Goal: Task Accomplishment & Management: Manage account settings

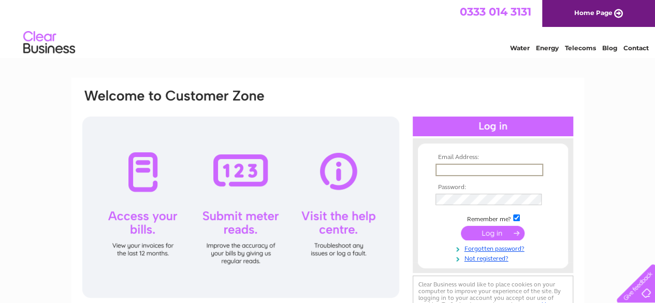
click at [458, 164] on input "text" at bounding box center [489, 170] width 108 height 12
type input "[EMAIL_ADDRESS][DOMAIN_NAME]"
click at [485, 188] on th "Password:" at bounding box center [493, 186] width 120 height 7
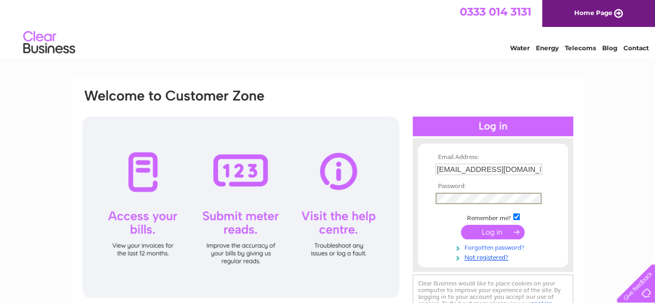
click at [491, 248] on link "Forgotten password?" at bounding box center [494, 247] width 118 height 10
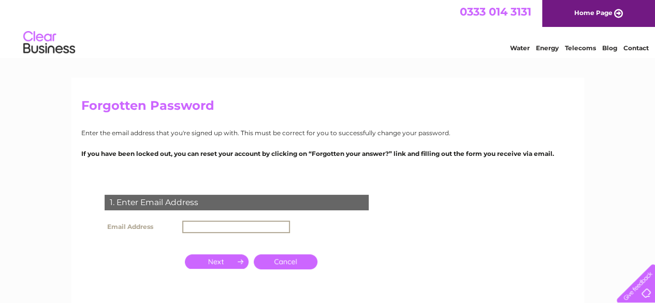
click at [211, 229] on input "text" at bounding box center [236, 227] width 108 height 12
type input "[EMAIL_ADDRESS][DOMAIN_NAME]"
click at [215, 262] on input "button" at bounding box center [217, 261] width 64 height 14
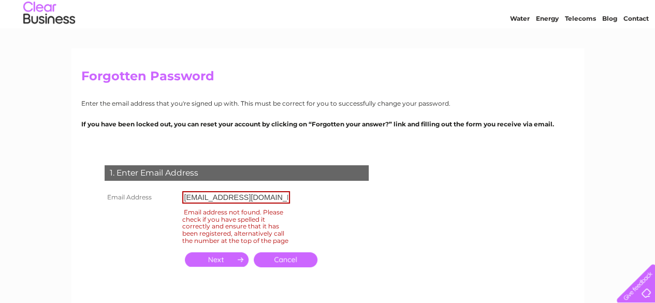
scroll to position [52, 0]
